Goal: Transaction & Acquisition: Purchase product/service

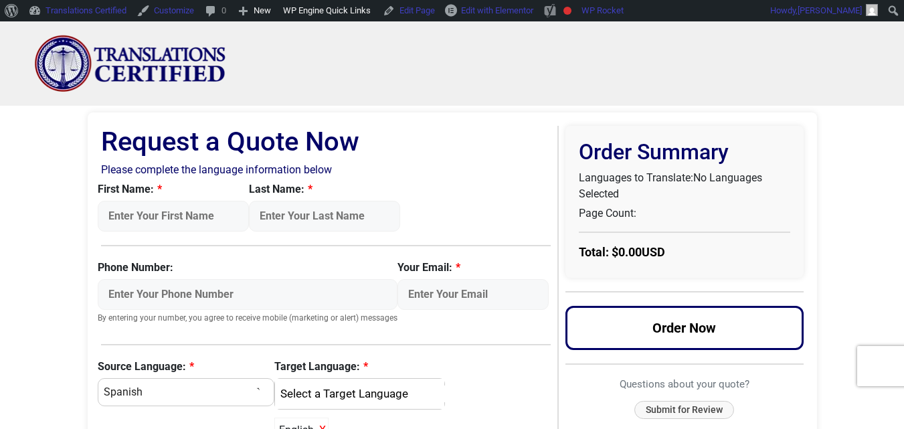
scroll to position [67, 0]
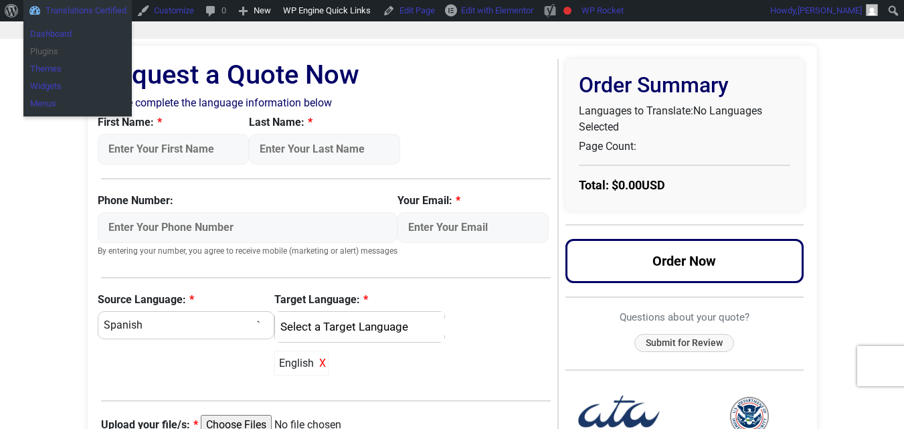
click at [83, 50] on link "Plugins" at bounding box center [77, 51] width 108 height 17
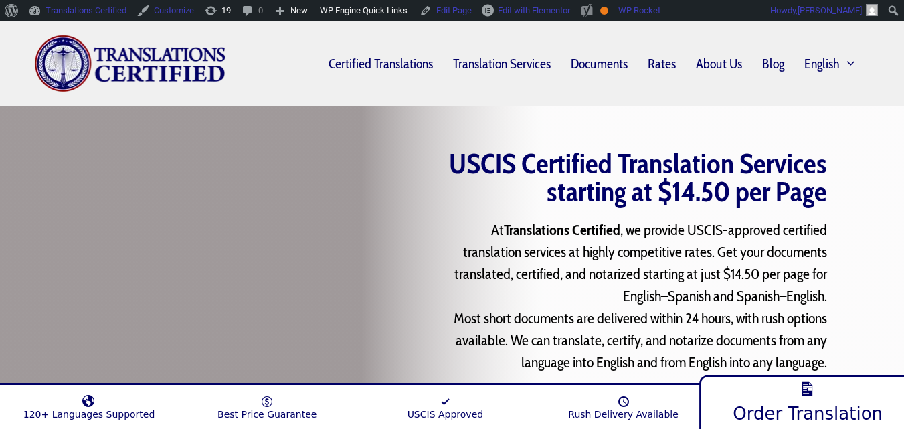
click at [788, 389] on link "Order Translation" at bounding box center [808, 401] width 217 height 58
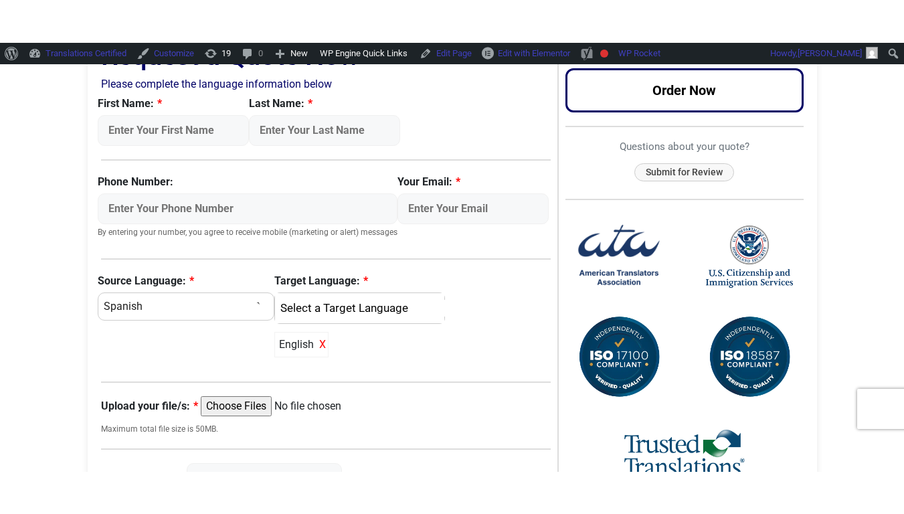
scroll to position [134, 0]
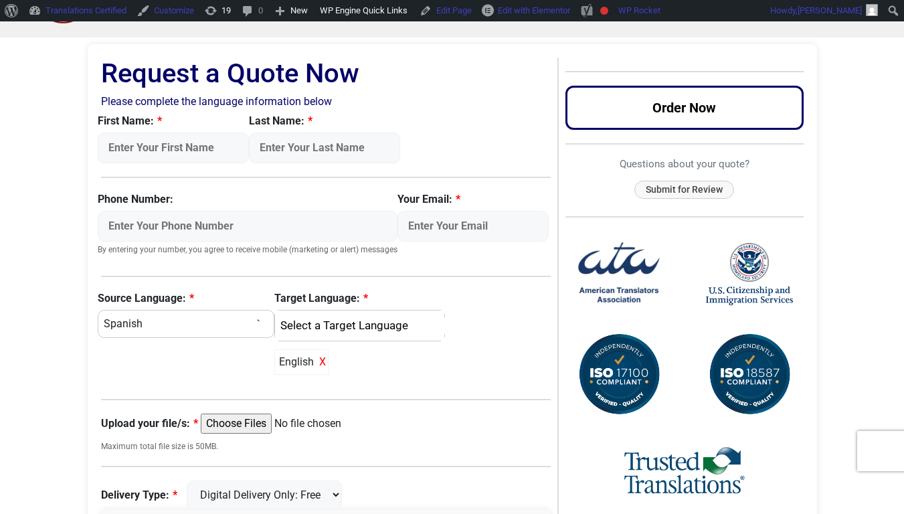
drag, startPoint x: 568, startPoint y: 318, endPoint x: 560, endPoint y: 268, distance: 50.7
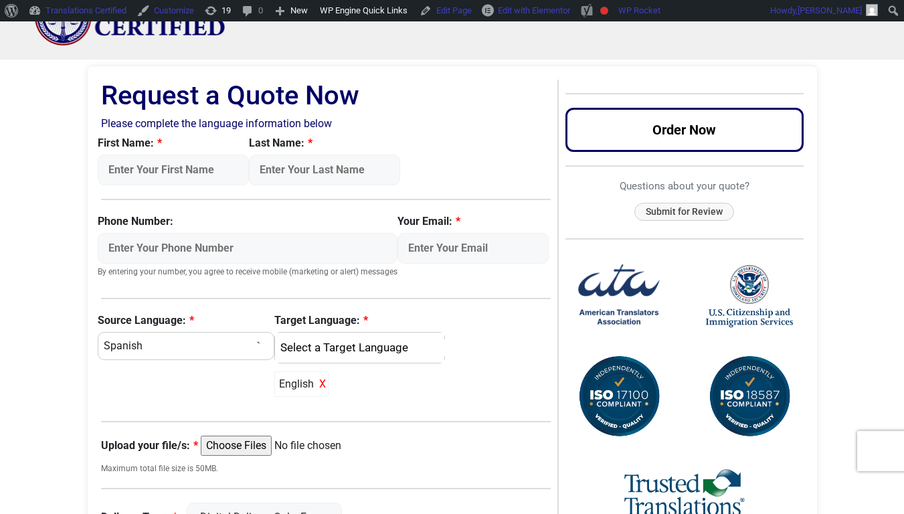
drag, startPoint x: 556, startPoint y: 267, endPoint x: 552, endPoint y: 305, distance: 38.4
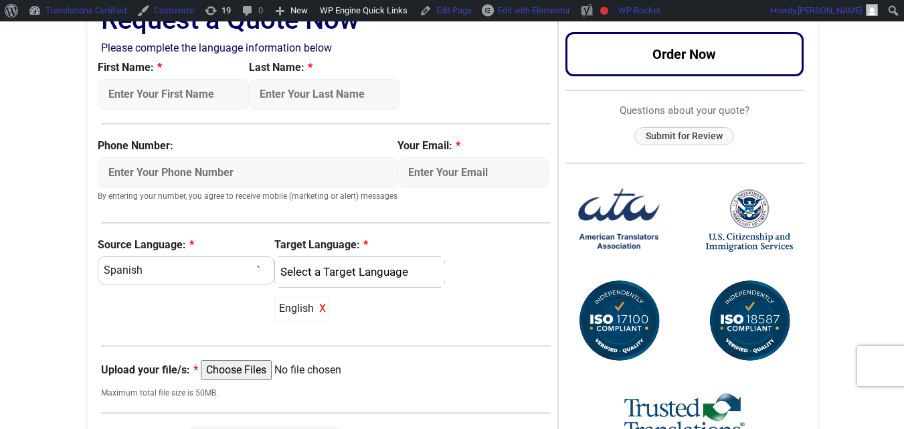
scroll to position [0, 0]
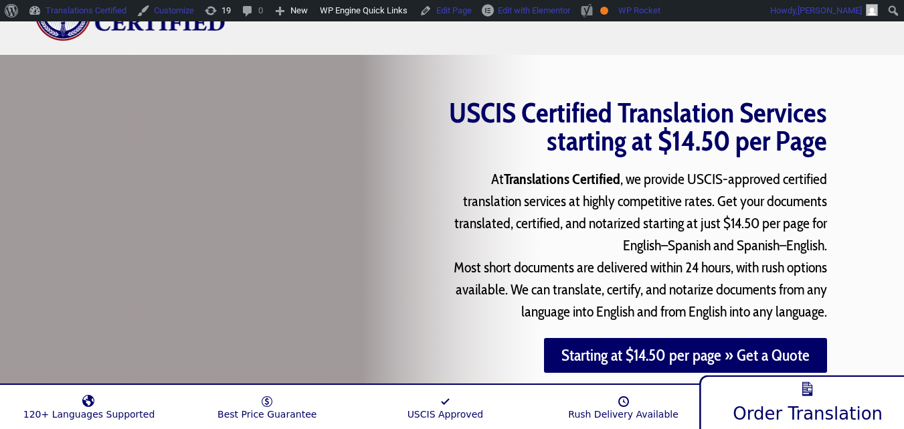
scroll to position [134, 0]
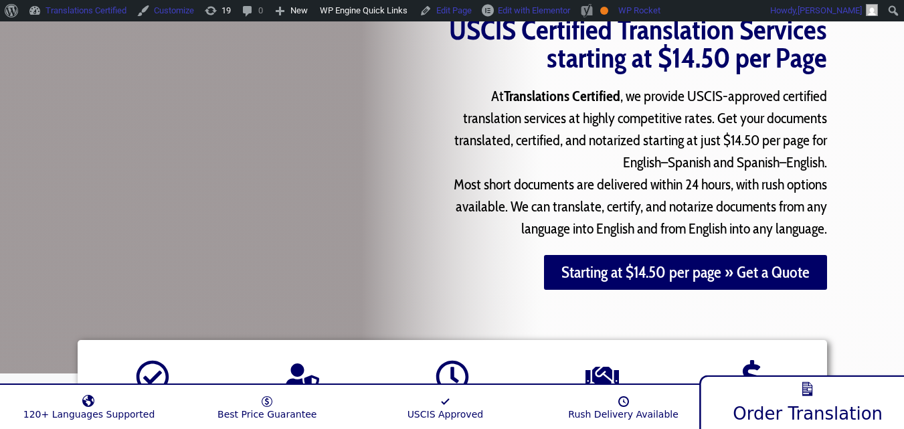
click at [735, 388] on link "Order Translation" at bounding box center [808, 401] width 217 height 58
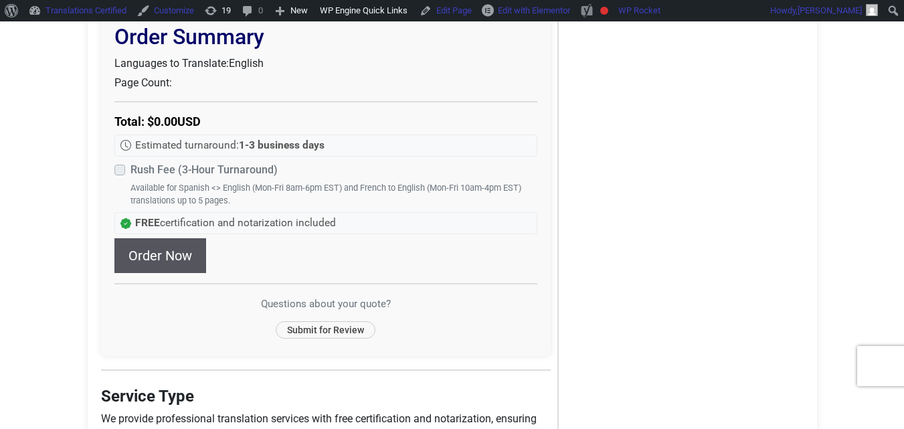
scroll to position [669, 0]
